Goal: Navigation & Orientation: Find specific page/section

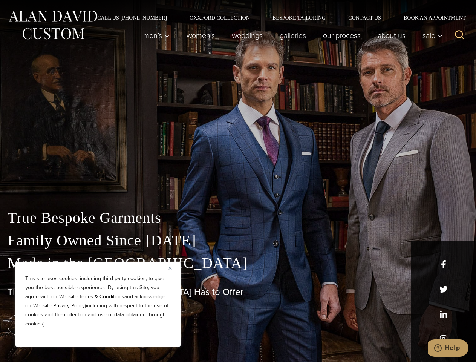
click at [238, 181] on div "True Bespoke Garments Family Owned Since [DATE] Made in [GEOGRAPHIC_DATA] The B…" at bounding box center [238, 265] width 476 height 193
click at [173, 268] on button "Close" at bounding box center [172, 267] width 9 height 9
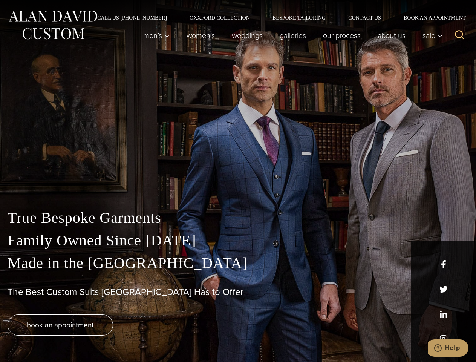
click at [98, 336] on div "True Bespoke Garments Family Owned Since [DATE] Made in [GEOGRAPHIC_DATA] The B…" at bounding box center [238, 283] width 476 height 155
click at [459, 35] on icon "Search" at bounding box center [459, 34] width 11 height 11
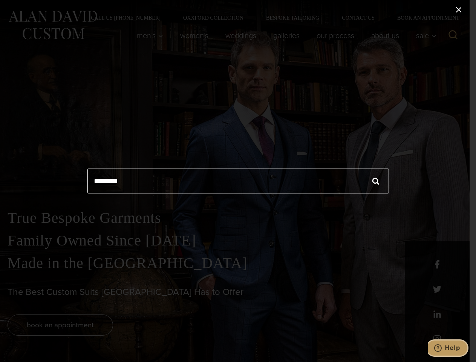
click at [442, 348] on icon "Help" at bounding box center [438, 348] width 8 height 8
